Goal: Check status: Check status

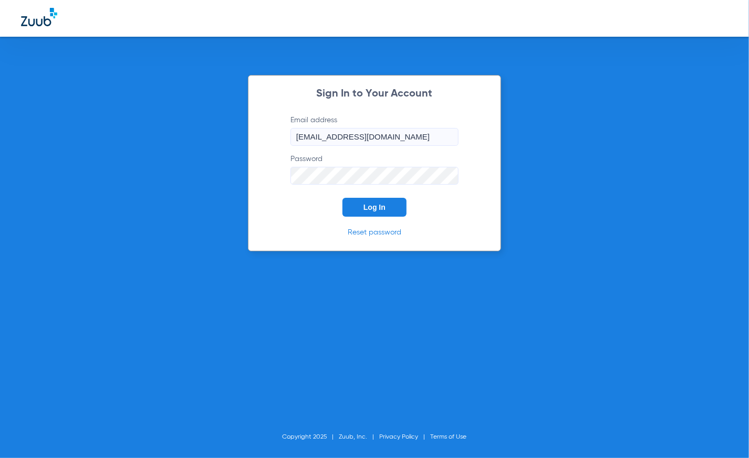
click at [395, 206] on button "Log In" at bounding box center [374, 207] width 64 height 19
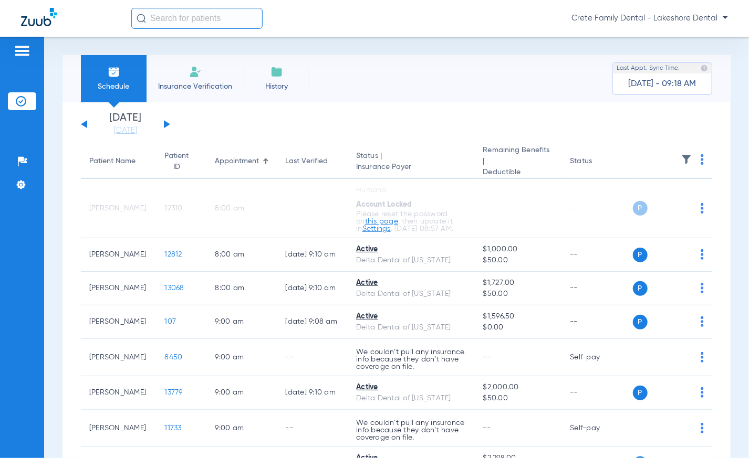
click at [168, 120] on div "[DATE] [DATE] [DATE] [DATE] [DATE] [DATE] [DATE] [DATE] [DATE] [DATE] [DATE] [D…" at bounding box center [125, 124] width 89 height 23
click at [166, 122] on button at bounding box center [167, 124] width 6 height 8
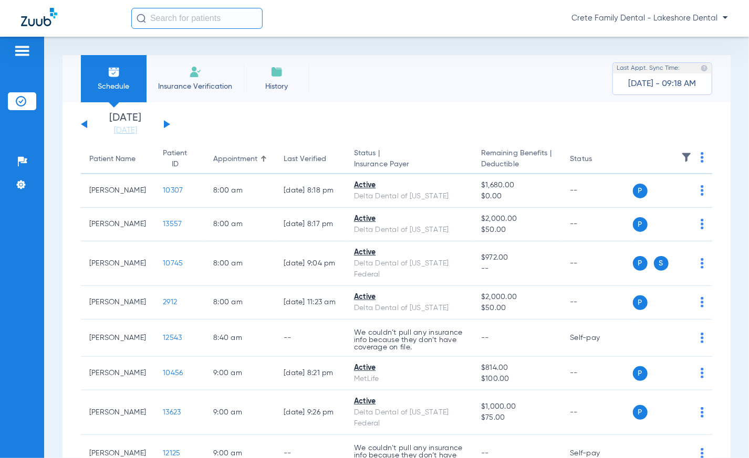
click at [433, 58] on div "Schedule Insurance Verification History Last Appt. Sync Time: [DATE] - 09:18 AM" at bounding box center [396, 78] width 668 height 47
click at [374, 96] on div "Schedule Insurance Verification History Last Appt. Sync Time: [DATE] - 09:18 AM" at bounding box center [396, 78] width 668 height 47
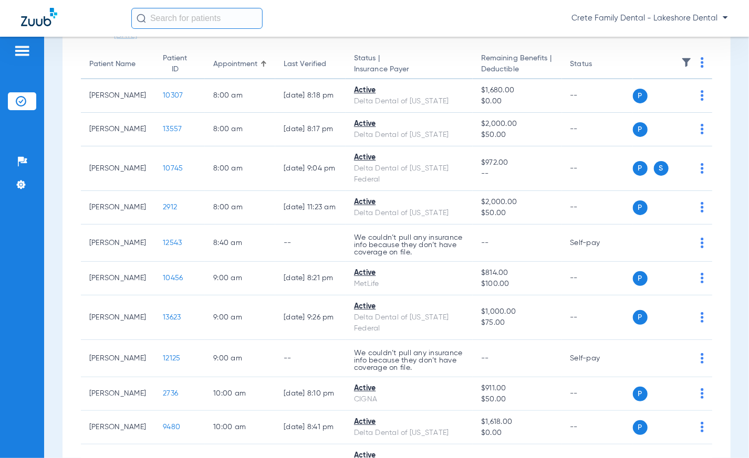
click at [406, 29] on div "Crete Family Dental - Lakeshore Dental" at bounding box center [374, 18] width 749 height 37
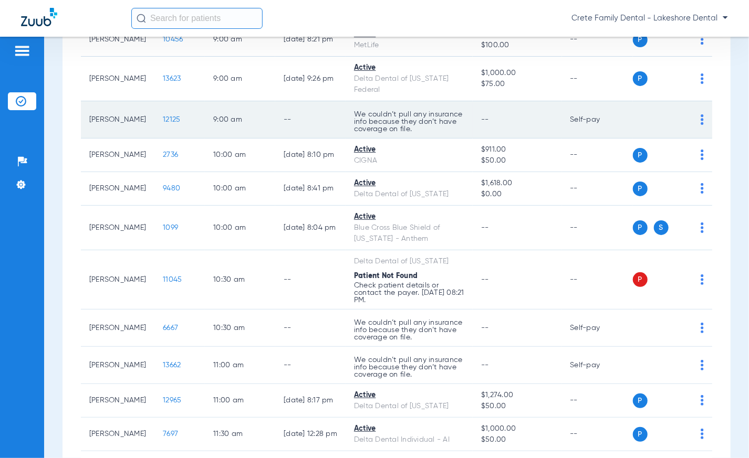
scroll to position [430, 0]
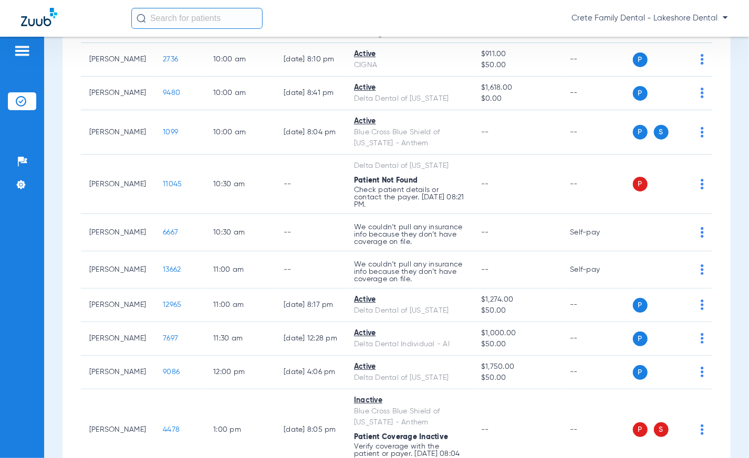
click at [381, 16] on div "Crete Family Dental - Lakeshore Dental" at bounding box center [429, 18] width 597 height 21
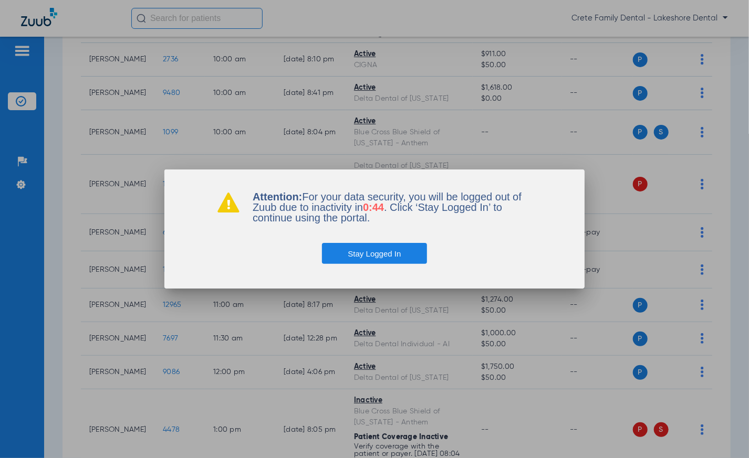
click at [398, 21] on div at bounding box center [374, 229] width 749 height 458
click at [420, 258] on button "Stay Logged In" at bounding box center [375, 253] width 106 height 21
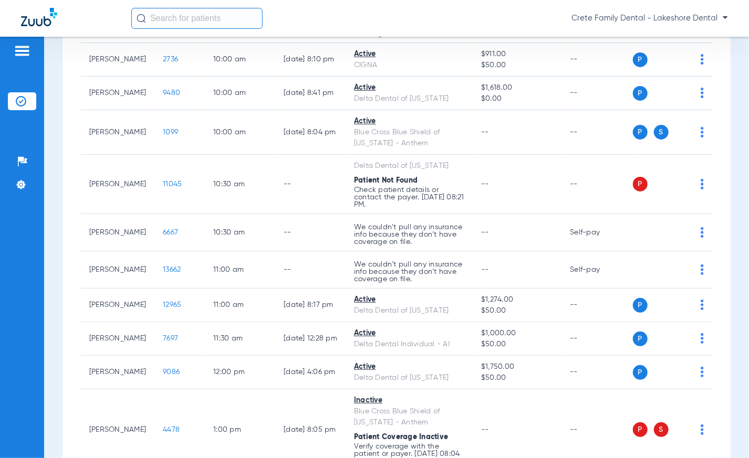
click at [386, 22] on div "Crete Family Dental - Lakeshore Dental" at bounding box center [429, 18] width 597 height 21
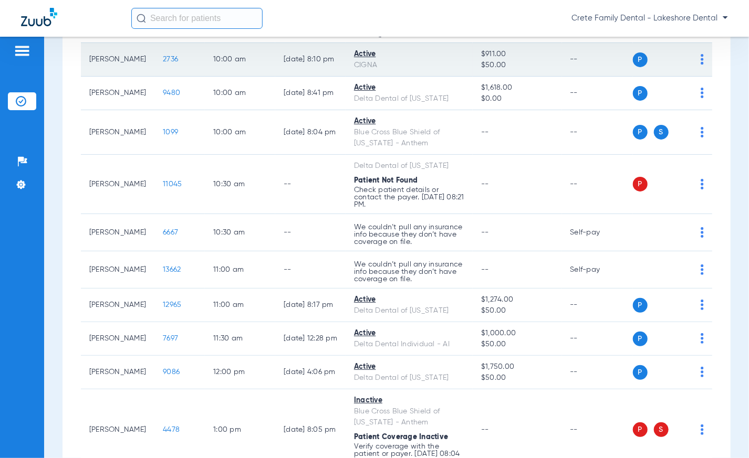
scroll to position [286, 0]
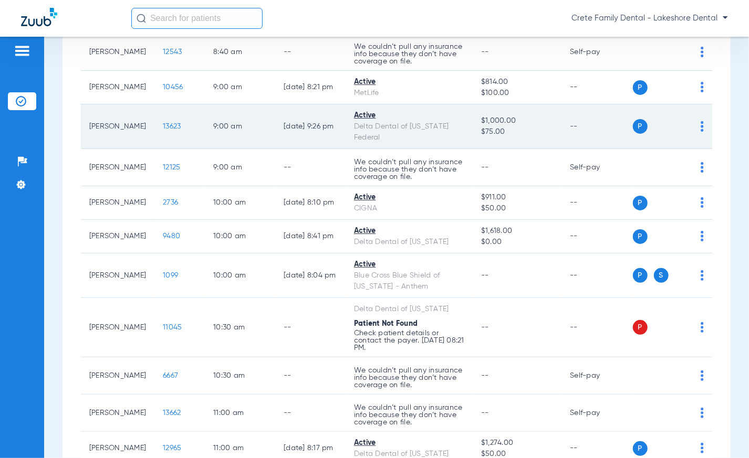
click at [163, 126] on span "13623" at bounding box center [172, 126] width 18 height 7
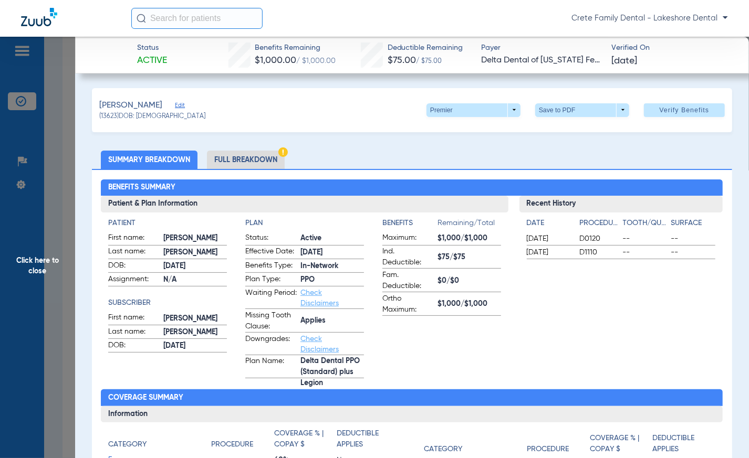
click at [419, 163] on ul "Summary Breakdown Full Breakdown" at bounding box center [412, 160] width 640 height 18
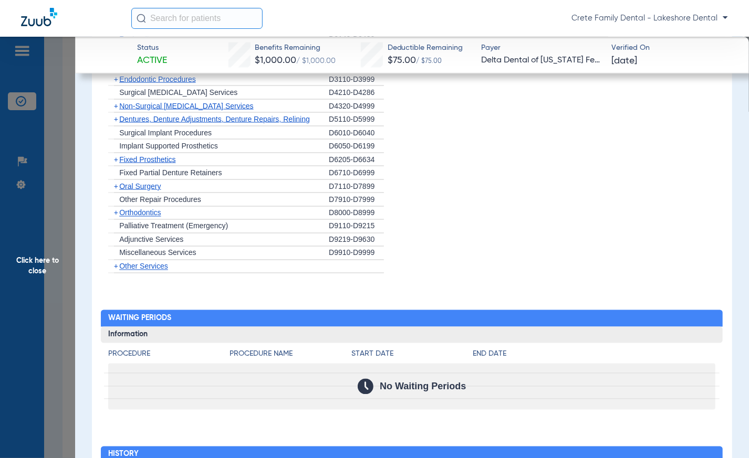
scroll to position [960, 0]
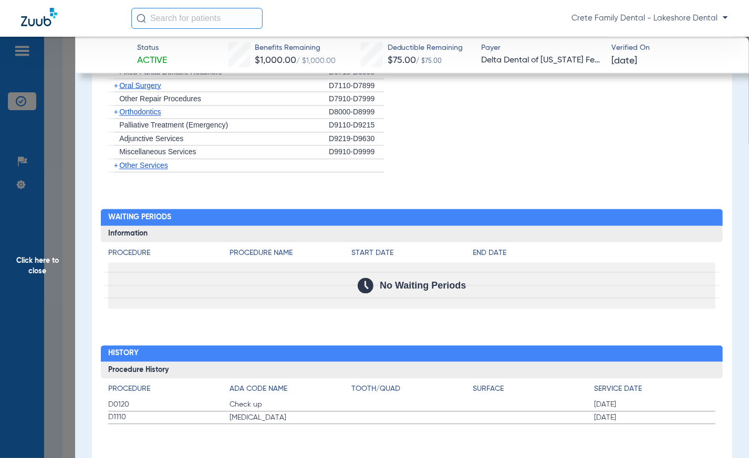
click at [67, 284] on span "Click here to close" at bounding box center [37, 266] width 75 height 458
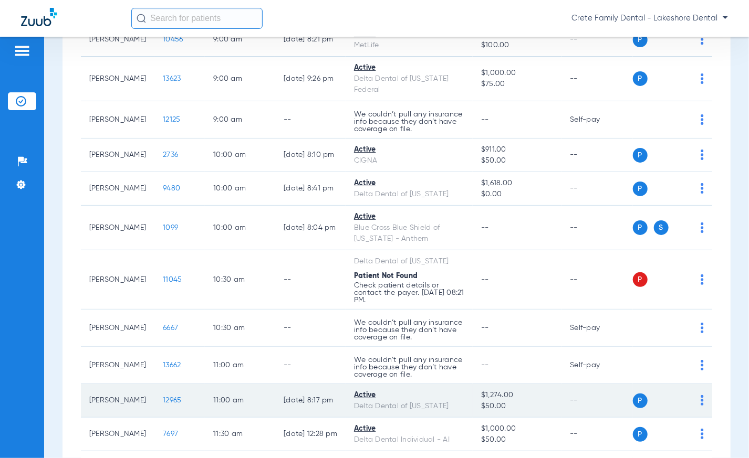
click at [114, 390] on td "[PERSON_NAME]" at bounding box center [118, 401] width 74 height 34
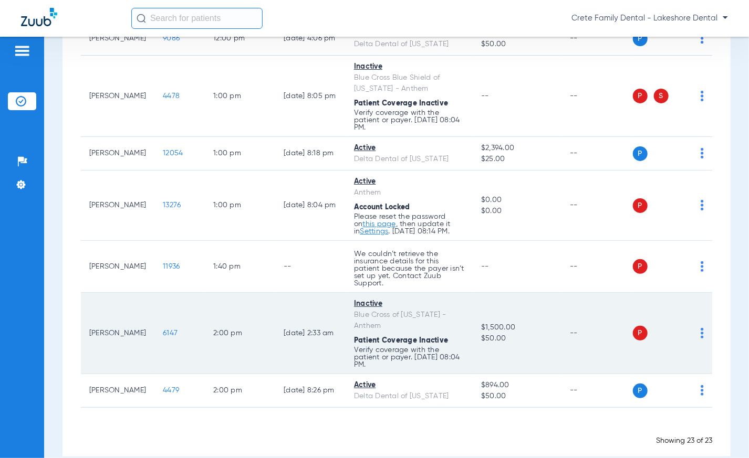
scroll to position [779, 0]
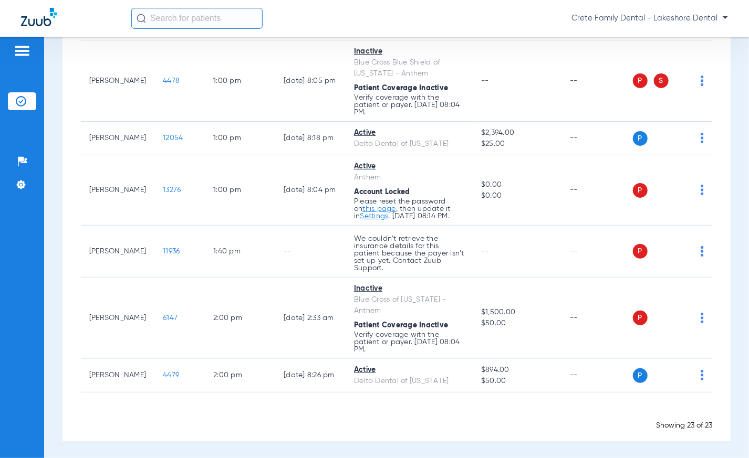
drag, startPoint x: 396, startPoint y: 409, endPoint x: 386, endPoint y: 409, distance: 10.0
click at [396, 410] on span "Loading" at bounding box center [396, 414] width 31 height 8
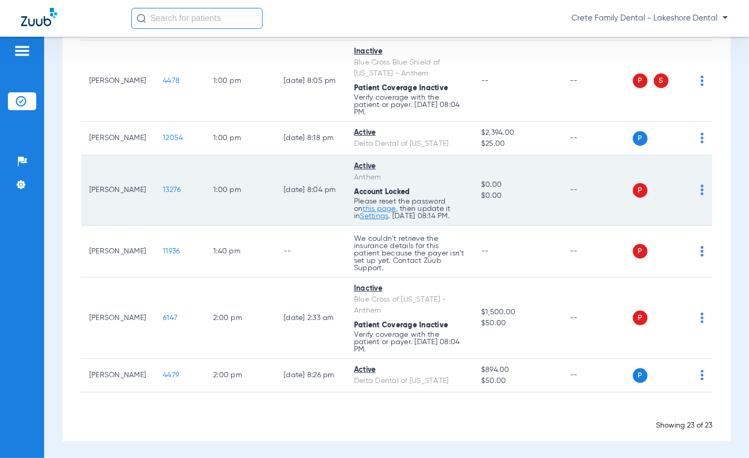
scroll to position [731, 0]
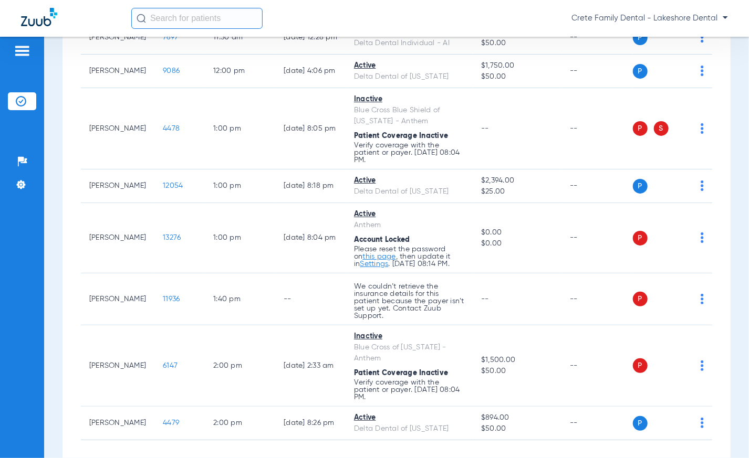
click at [358, 23] on div "Crete Family Dental - Lakeshore Dental" at bounding box center [429, 18] width 597 height 21
